Goal: Information Seeking & Learning: Learn about a topic

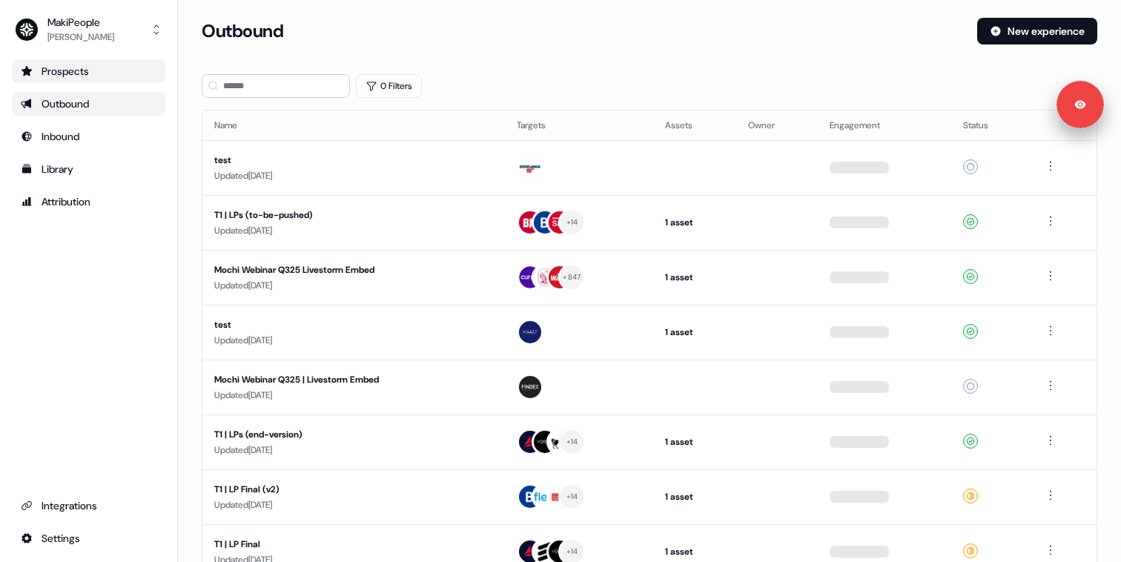
click at [75, 73] on div "Prospects" at bounding box center [89, 71] width 136 height 15
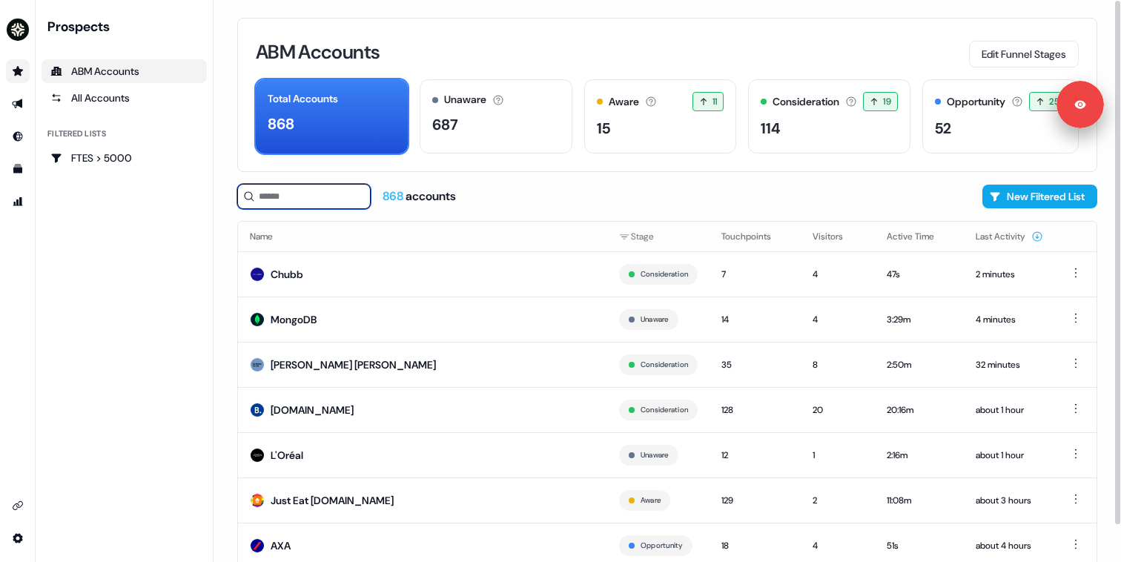
click at [324, 193] on input at bounding box center [303, 196] width 133 height 25
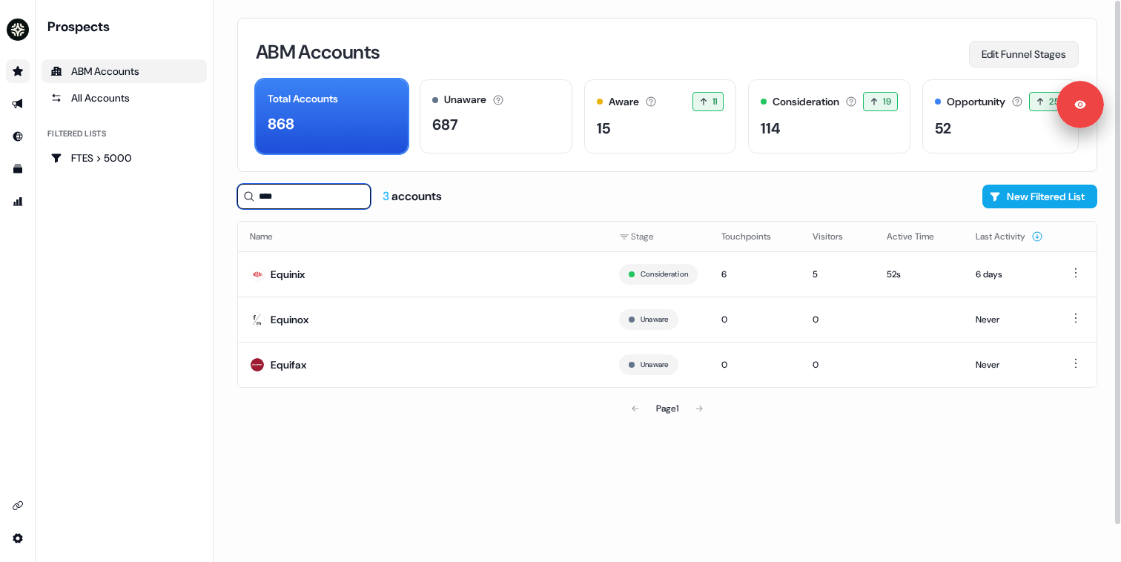
type input "****"
click at [983, 59] on button "Edit Funnel Stages" at bounding box center [1024, 54] width 110 height 27
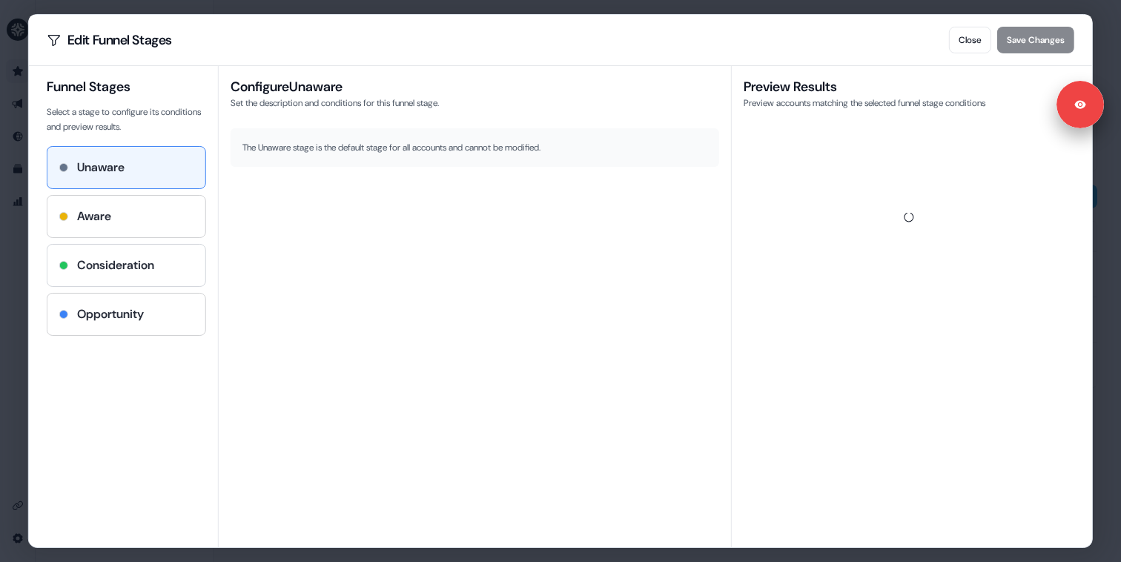
click at [102, 260] on h4 "Consideration" at bounding box center [115, 265] width 77 height 18
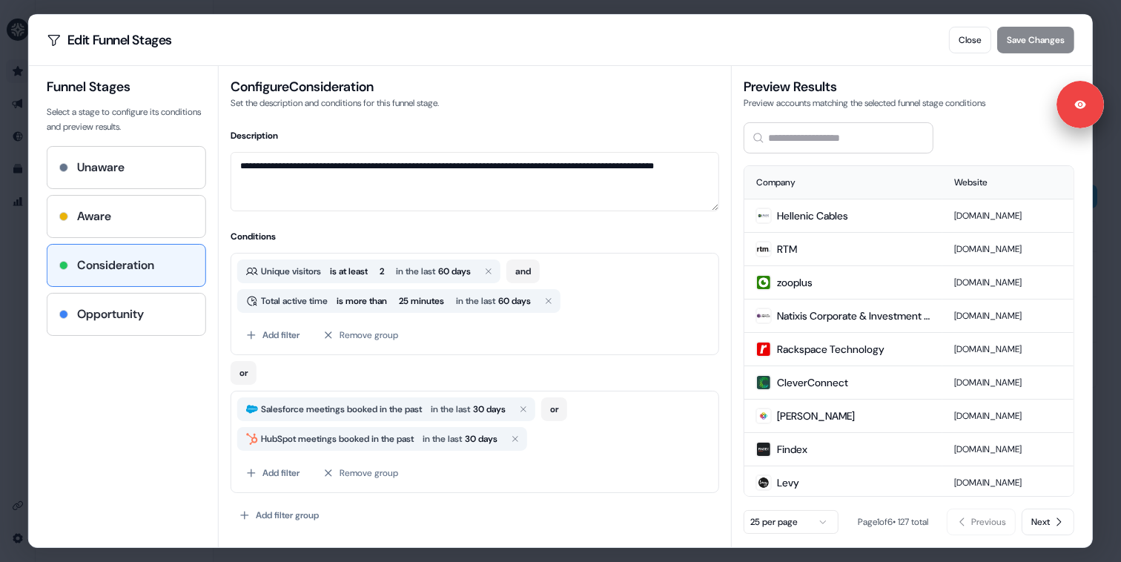
click at [21, 311] on div "**********" at bounding box center [560, 281] width 1121 height 562
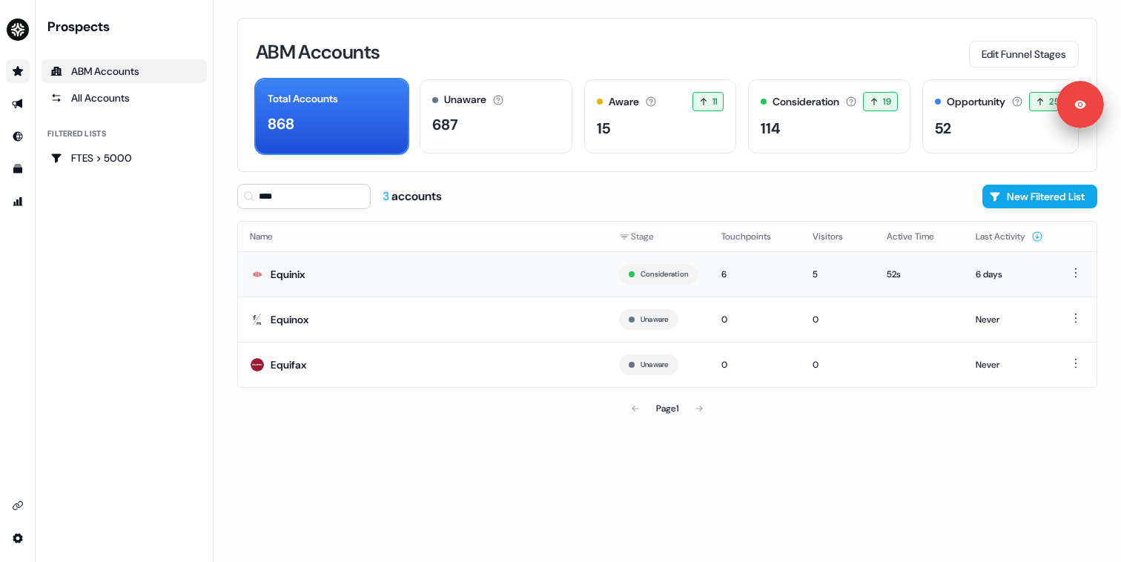
click at [424, 271] on td "Equinix" at bounding box center [422, 273] width 369 height 45
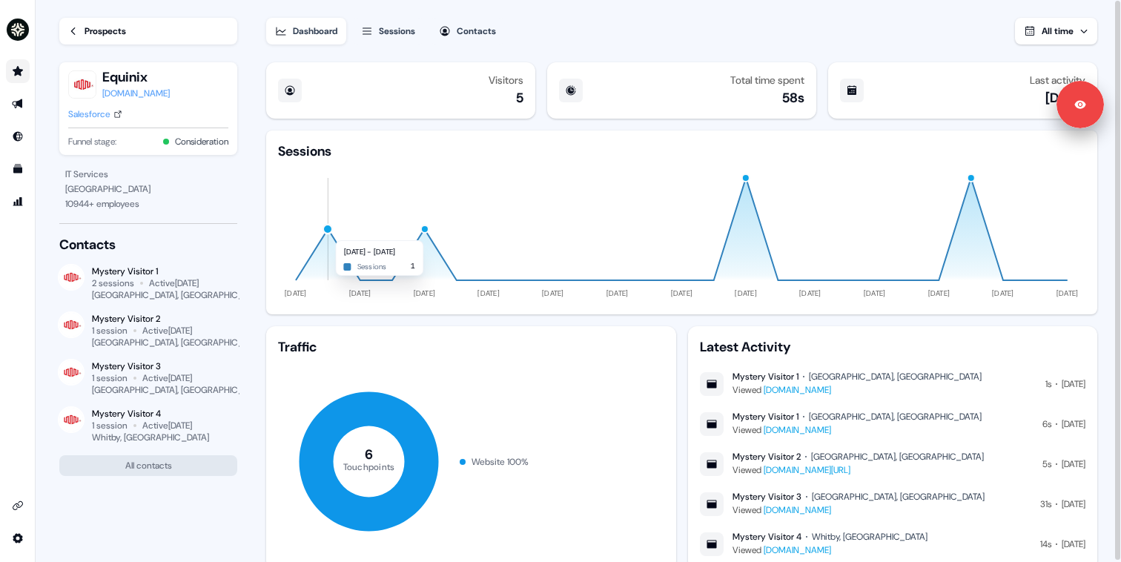
click at [329, 232] on div "button" at bounding box center [327, 229] width 11 height 11
click at [426, 230] on div "button" at bounding box center [424, 229] width 9 height 9
click div "button"
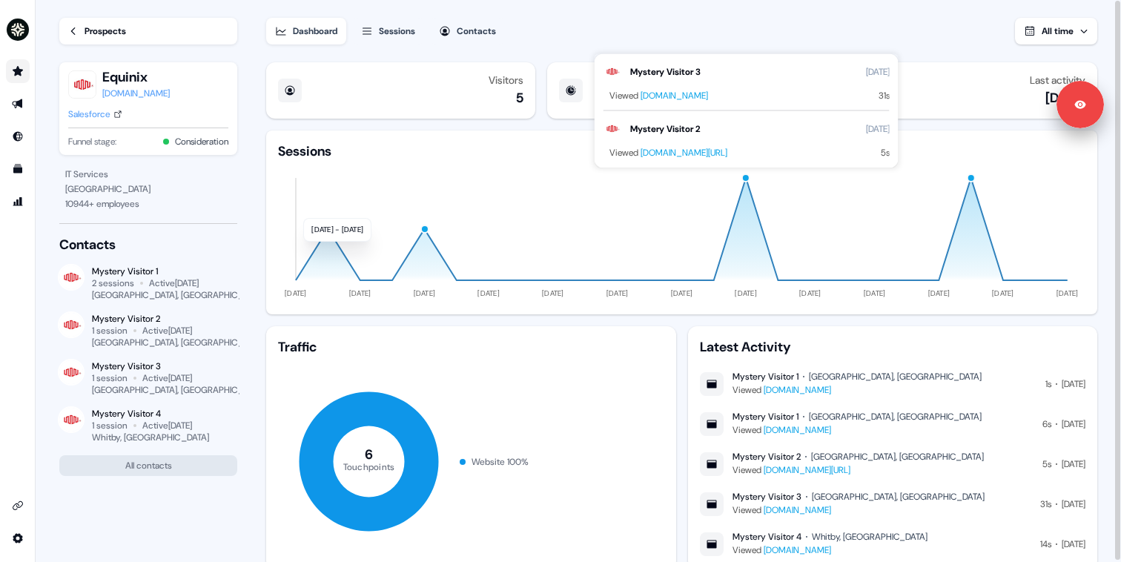
click at [976, 179] on icon "[DATE] [DATE] [DATE] [DATE] [DATE] [DATE] [DATE] [DATE] [DATE] [DATE] [DATE] [D…" at bounding box center [681, 231] width 807 height 142
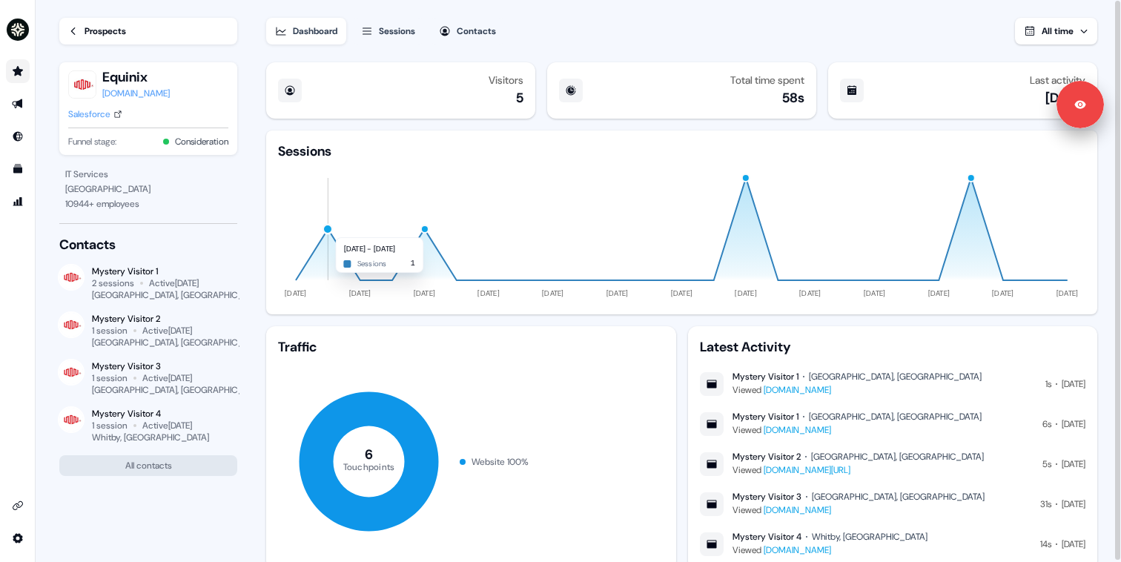
click at [332, 230] on div "button" at bounding box center [327, 229] width 11 height 11
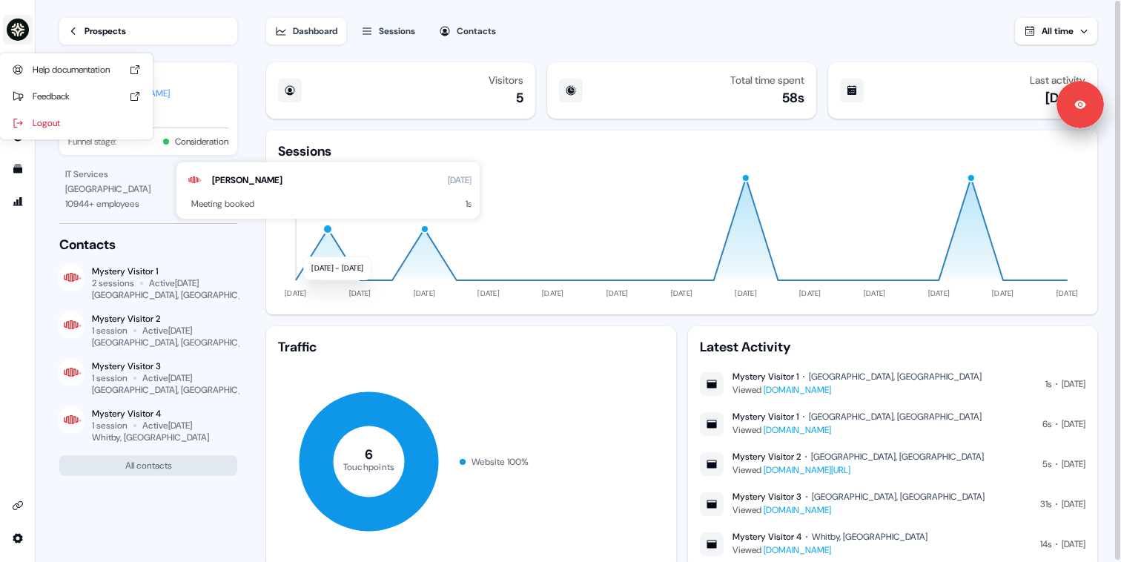
click at [13, 23] on img "side nav menu" at bounding box center [18, 30] width 24 height 24
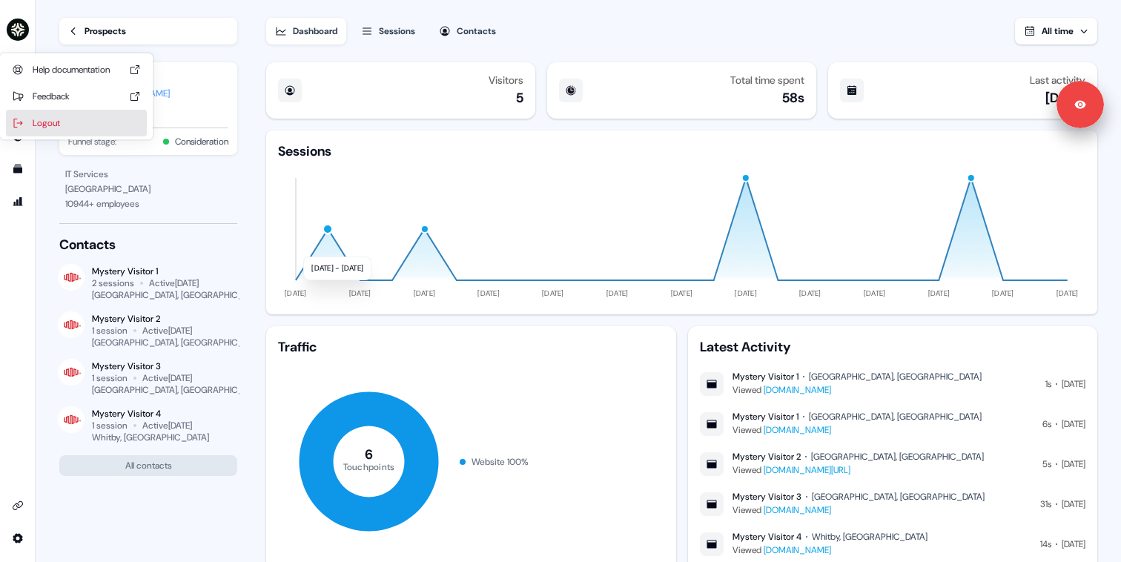
click at [33, 113] on div "Logout" at bounding box center [76, 123] width 141 height 27
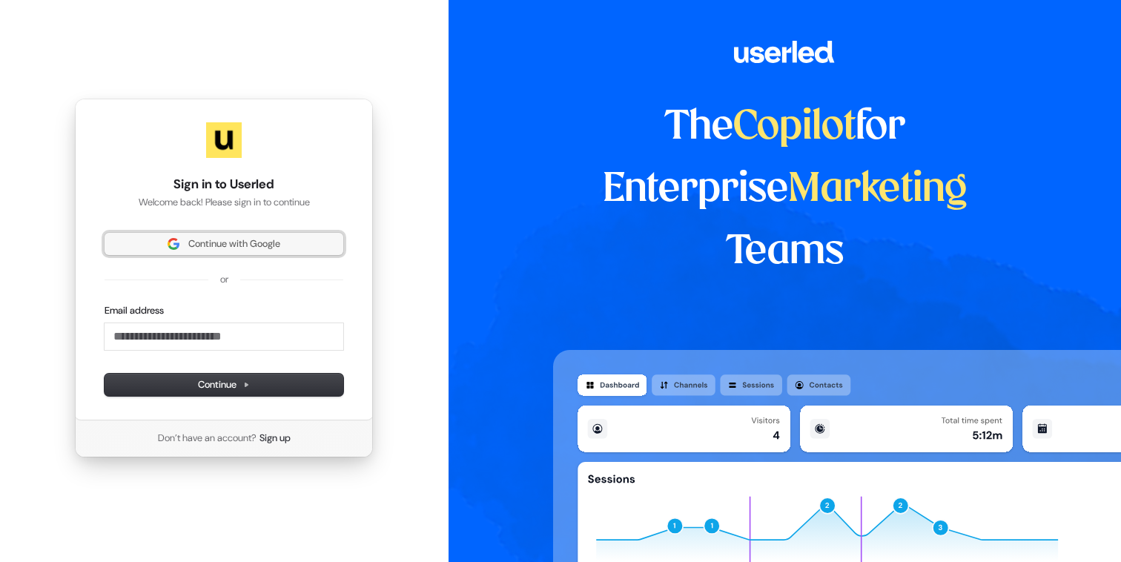
click at [191, 242] on span "Continue with Google" at bounding box center [234, 243] width 92 height 13
